Goal: Information Seeking & Learning: Find specific fact

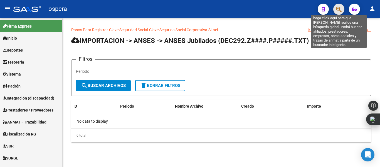
click at [337, 6] on icon "button" at bounding box center [339, 9] width 6 height 6
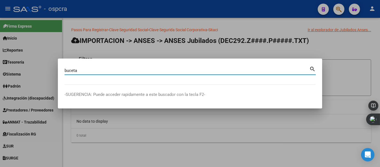
type input "buceta"
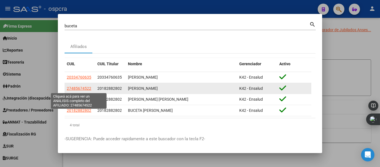
click at [78, 86] on span "27485674522" at bounding box center [79, 88] width 24 height 4
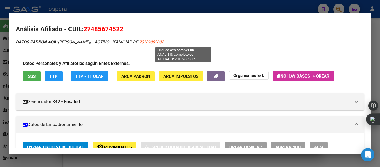
click at [164, 41] on span "20182882802" at bounding box center [151, 41] width 24 height 5
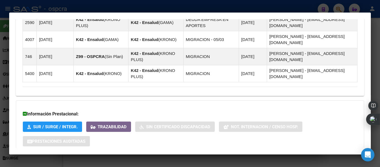
scroll to position [422, 0]
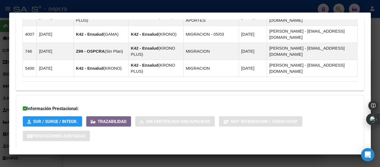
click at [115, 156] on span "Aportes y Contribuciones del Afiliado: 20182882802" at bounding box center [83, 158] width 104 height 5
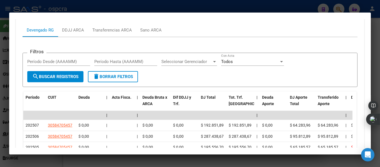
scroll to position [600, 0]
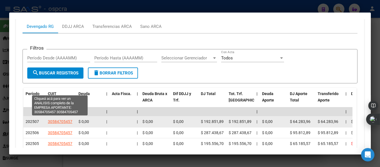
click at [65, 119] on span "30584705457" at bounding box center [60, 121] width 24 height 4
type textarea "30584705457"
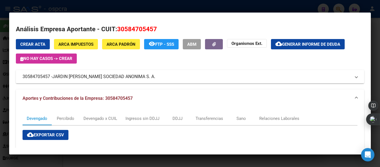
click at [200, 9] on div at bounding box center [190, 83] width 380 height 167
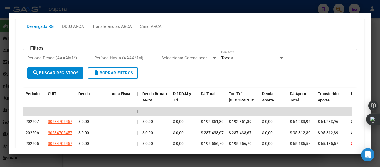
click at [375, 50] on div at bounding box center [190, 83] width 380 height 167
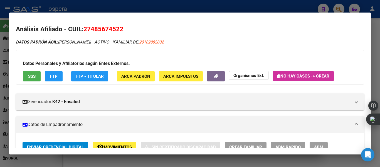
click at [375, 37] on div at bounding box center [190, 83] width 380 height 167
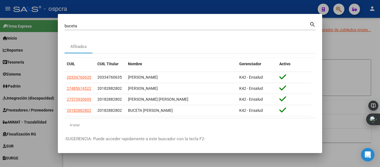
click at [375, 37] on div at bounding box center [190, 83] width 380 height 167
